Goal: Transaction & Acquisition: Purchase product/service

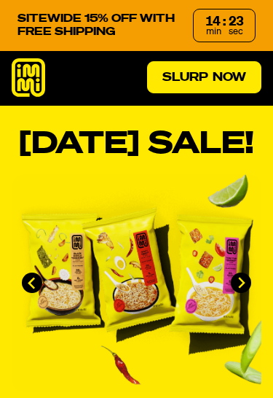
click at [183, 72] on link "Slurp Now" at bounding box center [204, 77] width 114 height 32
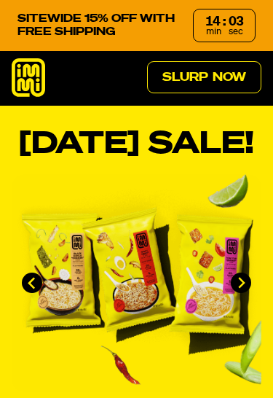
click at [35, 80] on icon at bounding box center [29, 77] width 34 height 39
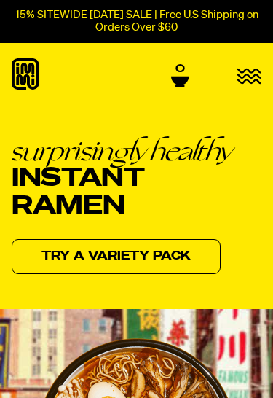
click at [254, 72] on icon "button" at bounding box center [249, 76] width 23 height 14
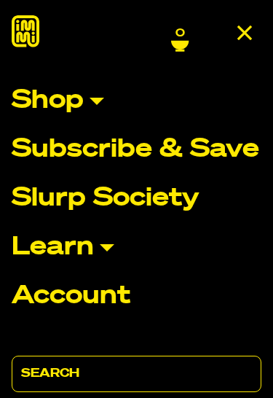
click at [84, 107] on p "Shop" at bounding box center [48, 101] width 72 height 26
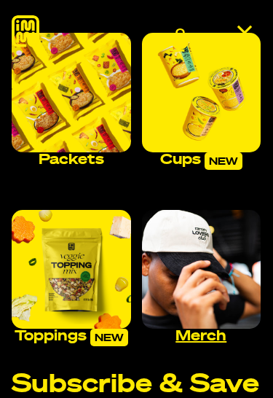
scroll to position [83, 0]
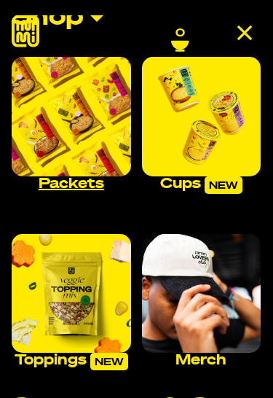
click at [68, 136] on img "Main navigation" at bounding box center [72, 117] width 120 height 120
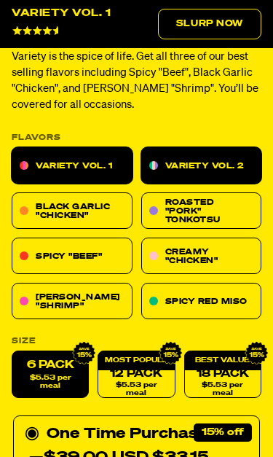
scroll to position [546, 0]
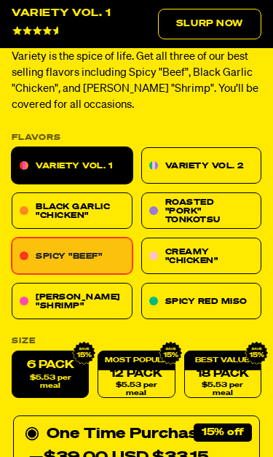
click at [98, 261] on link "Spicy "Beef"" at bounding box center [72, 256] width 121 height 36
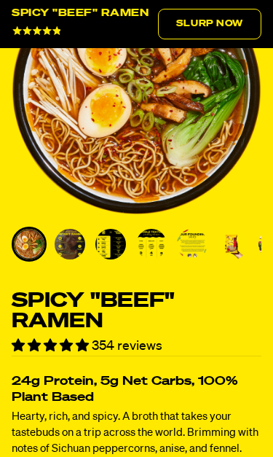
scroll to position [206, 0]
click at [71, 246] on img "Go to slide 2" at bounding box center [70, 245] width 31 height 31
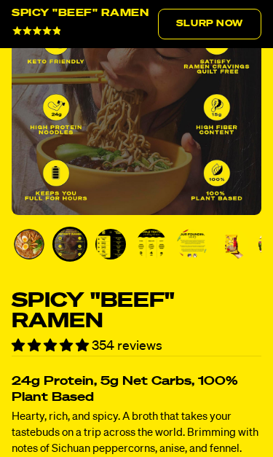
click at [117, 241] on img "Go to slide 3" at bounding box center [111, 244] width 31 height 31
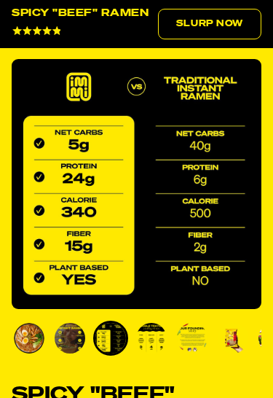
scroll to position [110, 0]
